Goal: Connect with others: Connect with others

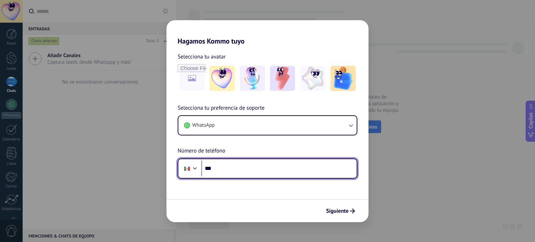
click at [266, 164] on input "***" at bounding box center [278, 168] width 155 height 16
paste input "**********"
type input "**********"
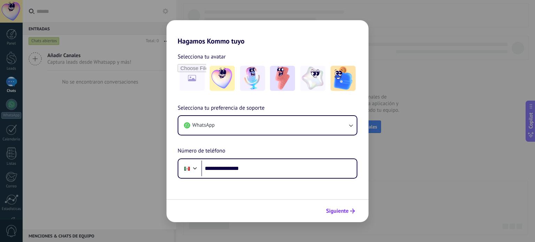
click at [343, 209] on span "Siguiente" at bounding box center [337, 211] width 23 height 5
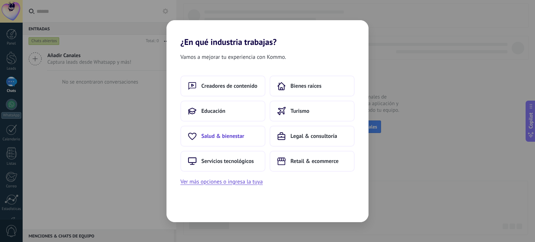
click at [239, 142] on button "Salud & bienestar" at bounding box center [222, 136] width 85 height 21
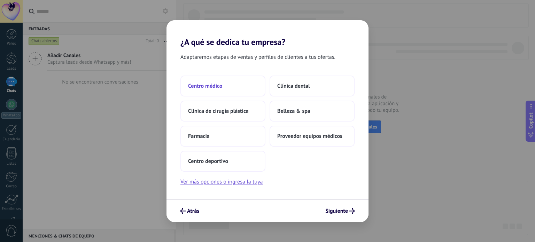
click at [238, 91] on button "Centro médico" at bounding box center [222, 86] width 85 height 21
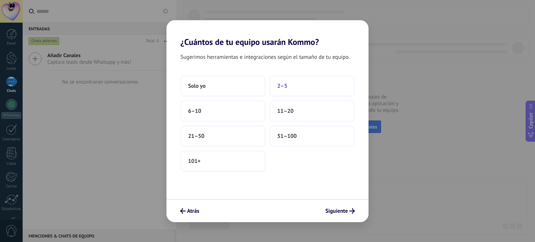
click at [296, 86] on button "2–5" at bounding box center [311, 86] width 85 height 21
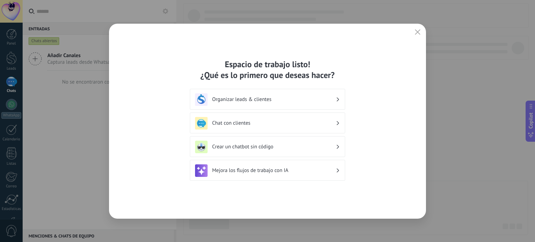
click at [294, 103] on div "Organizar leads & clientes" at bounding box center [267, 99] width 145 height 13
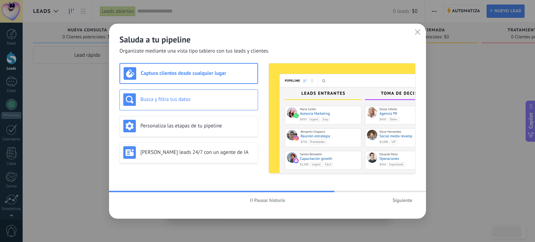
click at [217, 99] on h3 "Busca y filtra tus datos" at bounding box center [197, 99] width 114 height 7
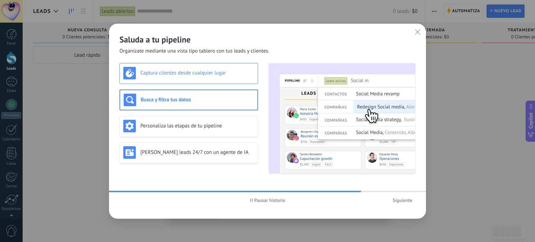
click at [225, 74] on h3 "Captura clientes desde cualquier lugar" at bounding box center [197, 73] width 114 height 7
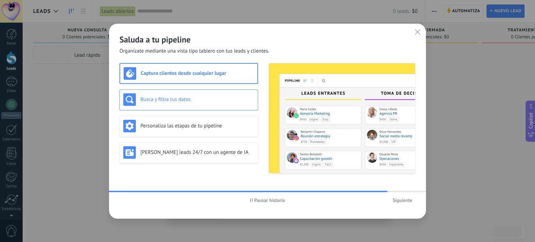
click at [208, 107] on div "Busca y filtra tus datos" at bounding box center [188, 99] width 139 height 21
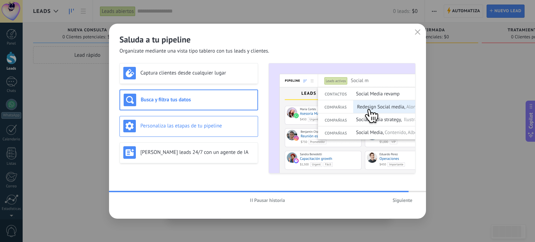
click at [206, 126] on h3 "Personaliza las etapas de tu pipeline" at bounding box center [197, 126] width 114 height 7
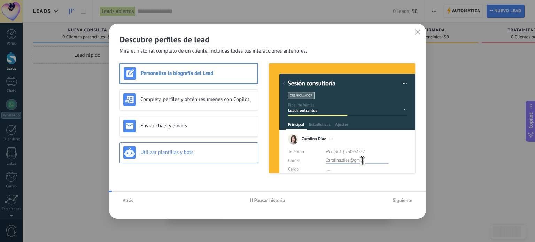
click at [205, 143] on div "Utilizar plantillas y bots" at bounding box center [188, 152] width 139 height 21
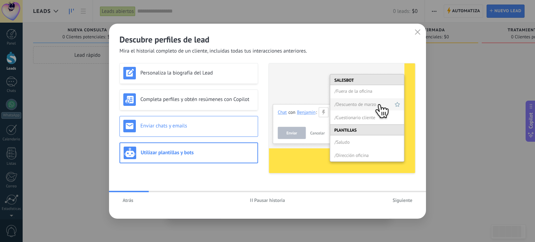
click at [223, 117] on div "Enviar chats y emails" at bounding box center [188, 126] width 139 height 21
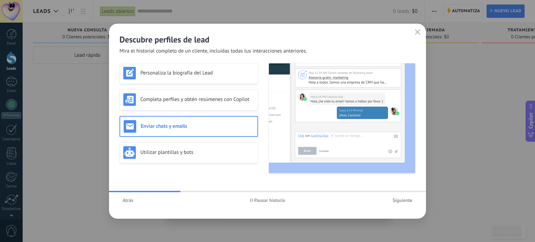
click at [232, 85] on div "Personaliza la biografía del Lead Completa perfiles y obtén resúmenes con Copil…" at bounding box center [188, 118] width 139 height 110
click at [214, 80] on div "Personaliza la biografía del Lead" at bounding box center [188, 73] width 139 height 21
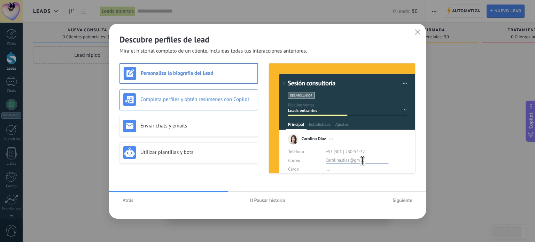
click at [219, 108] on div "Completa perfiles y obtén resúmenes con Copilot" at bounding box center [188, 99] width 139 height 21
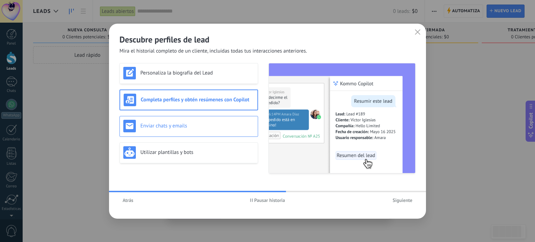
click at [219, 124] on h3 "Enviar chats y emails" at bounding box center [197, 126] width 114 height 7
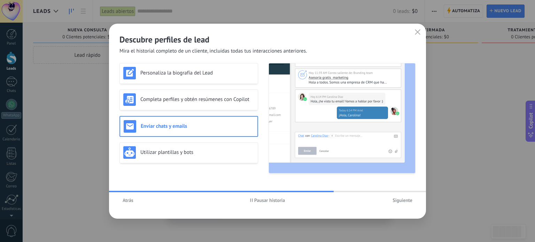
click at [409, 198] on span "Siguiente" at bounding box center [402, 200] width 20 height 5
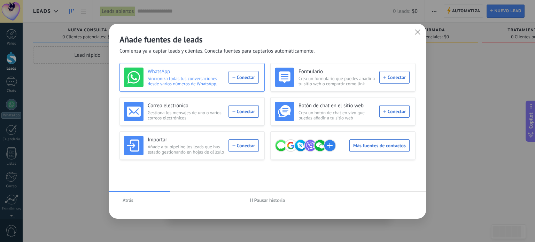
click at [239, 76] on div "WhatsApp Sincroniza todas tus conversaciones desde varios números de WhatsApp. …" at bounding box center [191, 77] width 135 height 19
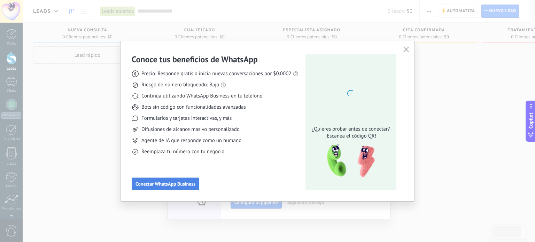
click at [179, 183] on span "Conectar WhatsApp Business" at bounding box center [165, 183] width 60 height 5
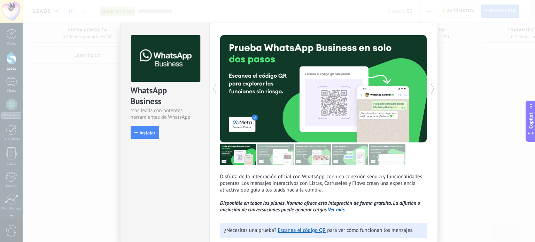
scroll to position [42, 0]
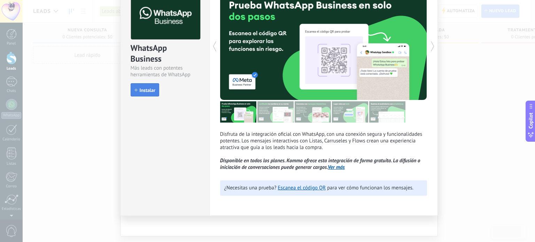
click at [146, 90] on span "Instalar" at bounding box center [148, 90] width 16 height 5
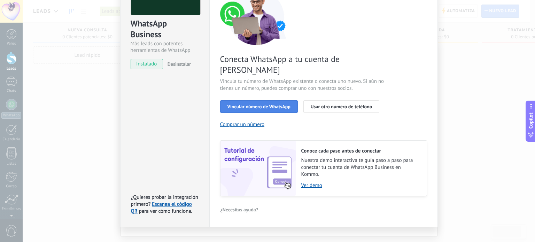
click at [271, 104] on span "Vincular número de WhatsApp" at bounding box center [258, 106] width 63 height 5
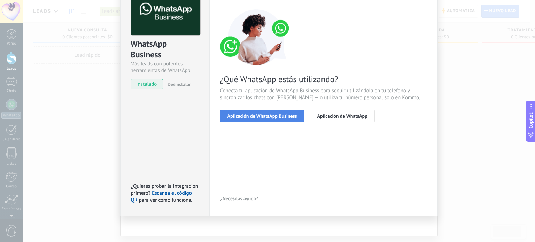
click at [275, 118] on button "Aplicación de WhatsApp Business" at bounding box center [262, 116] width 84 height 13
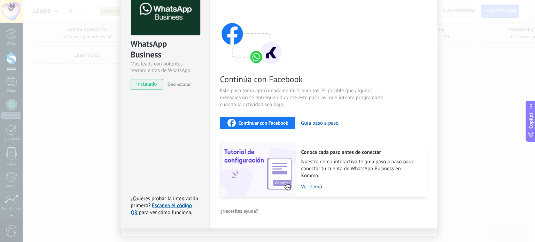
click at [275, 121] on span "Continuar con Facebook" at bounding box center [263, 122] width 50 height 5
